Goal: Task Accomplishment & Management: Use online tool/utility

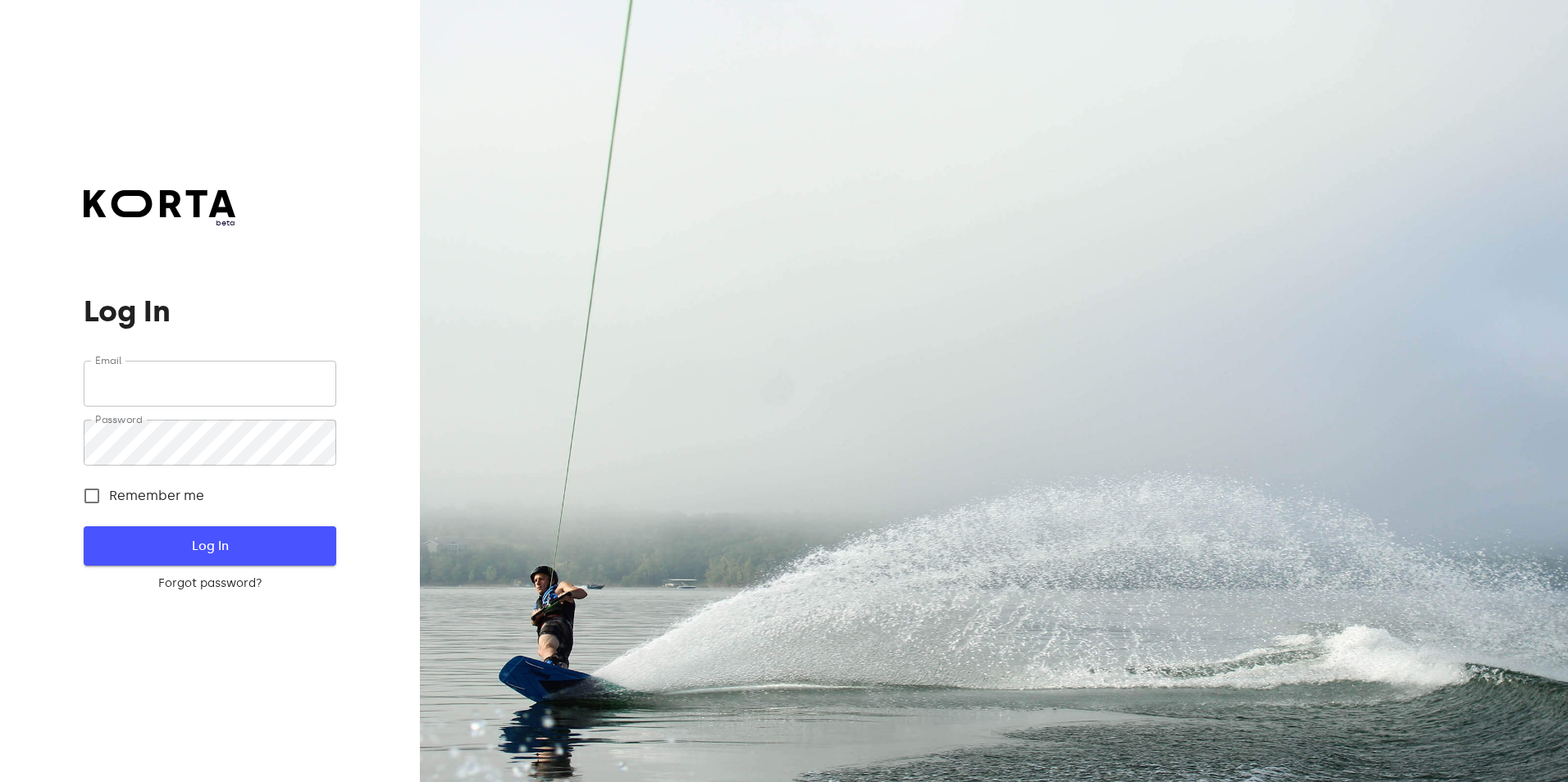
type input "[EMAIL_ADDRESS][DOMAIN_NAME]"
click at [259, 527] on button "Log In" at bounding box center [210, 546] width 252 height 39
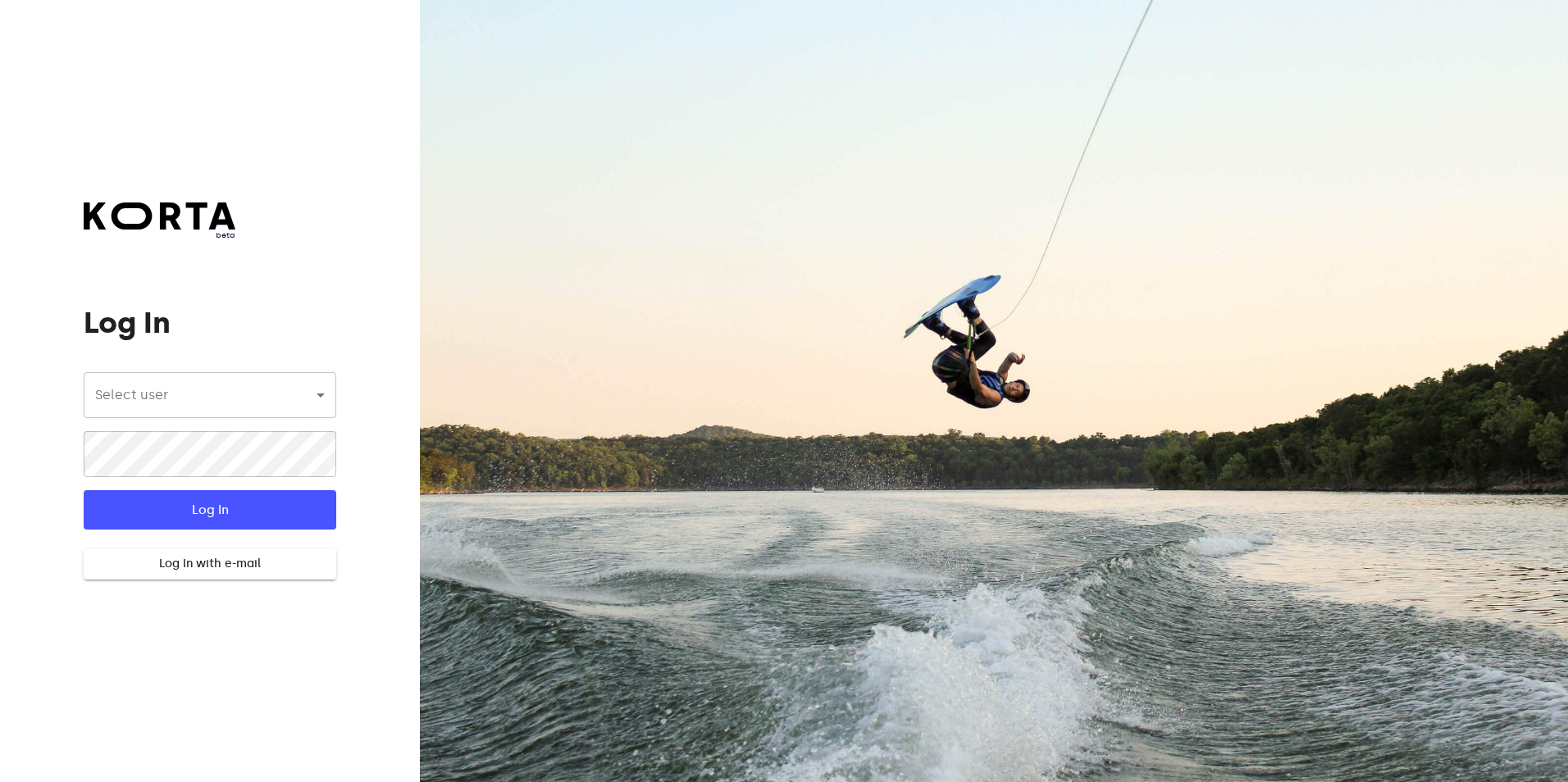
click at [198, 407] on body "beta Log In Select user ​ ​ ​ Log In Log In with e-mail Need an Account? Create…" at bounding box center [784, 391] width 1568 height 782
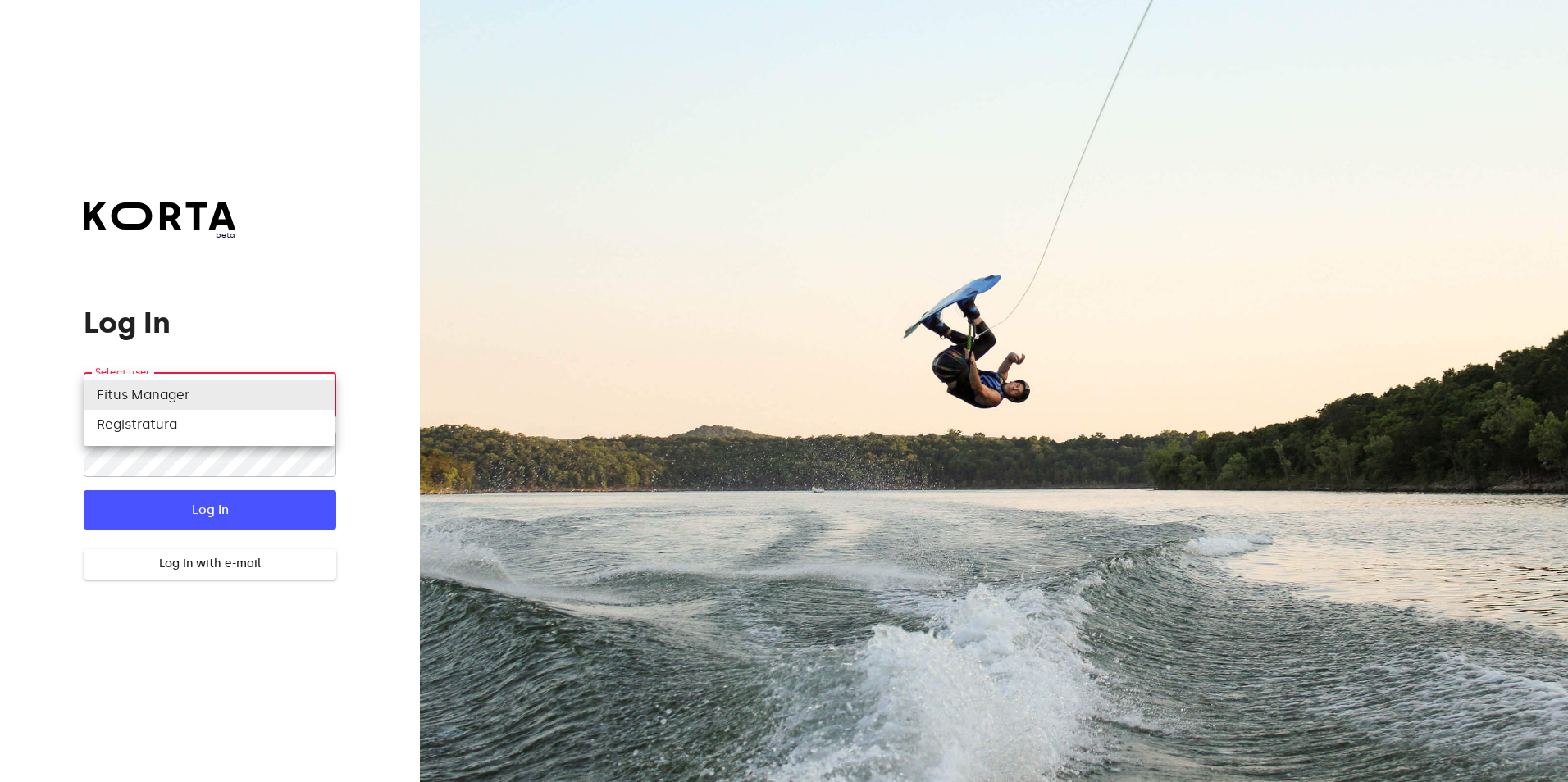
click at [191, 427] on li "Registratura" at bounding box center [210, 424] width 252 height 30
type input "74"
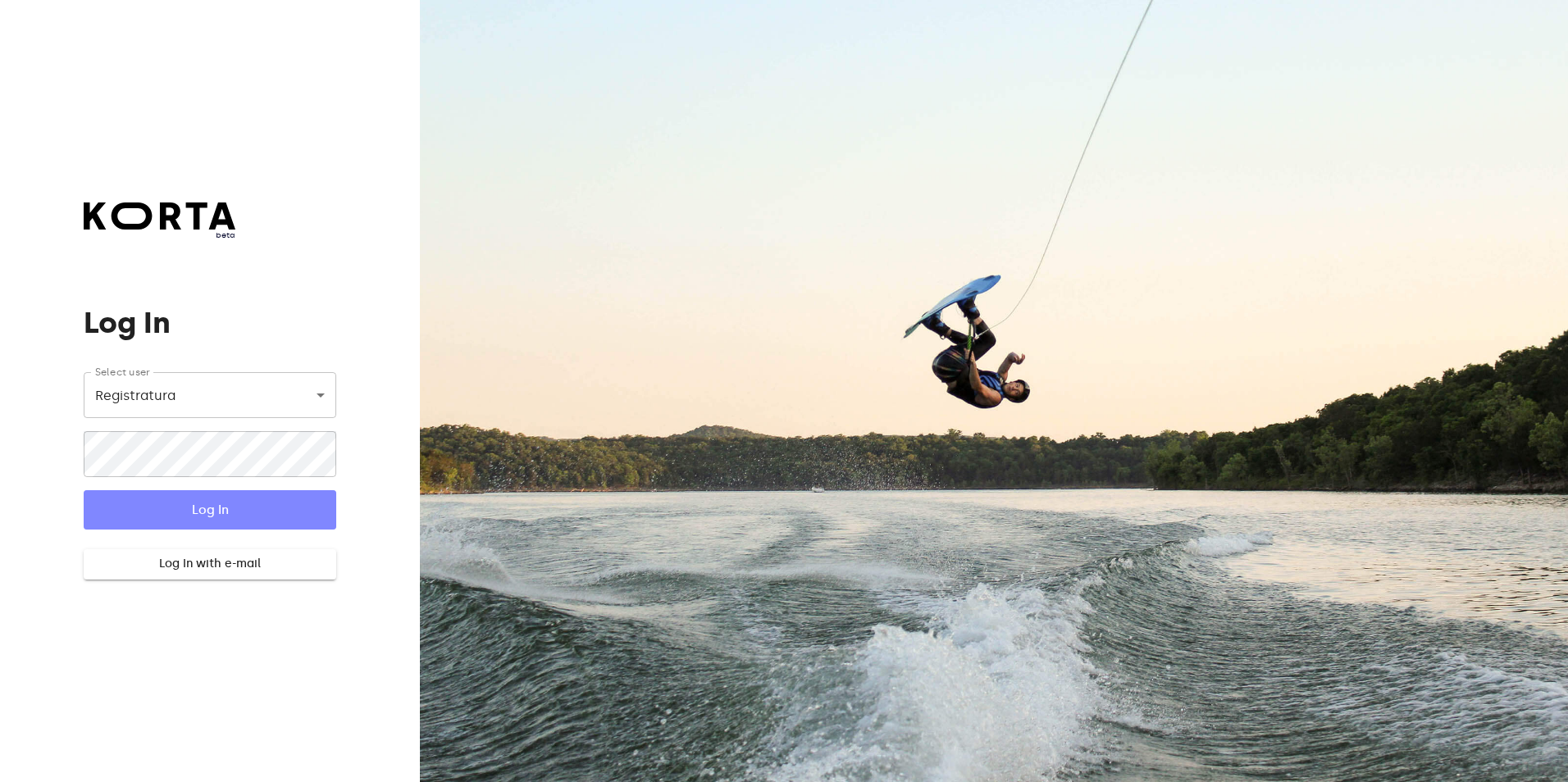
click at [189, 501] on span "Log In" at bounding box center [210, 510] width 199 height 22
